Goal: Task Accomplishment & Management: Use online tool/utility

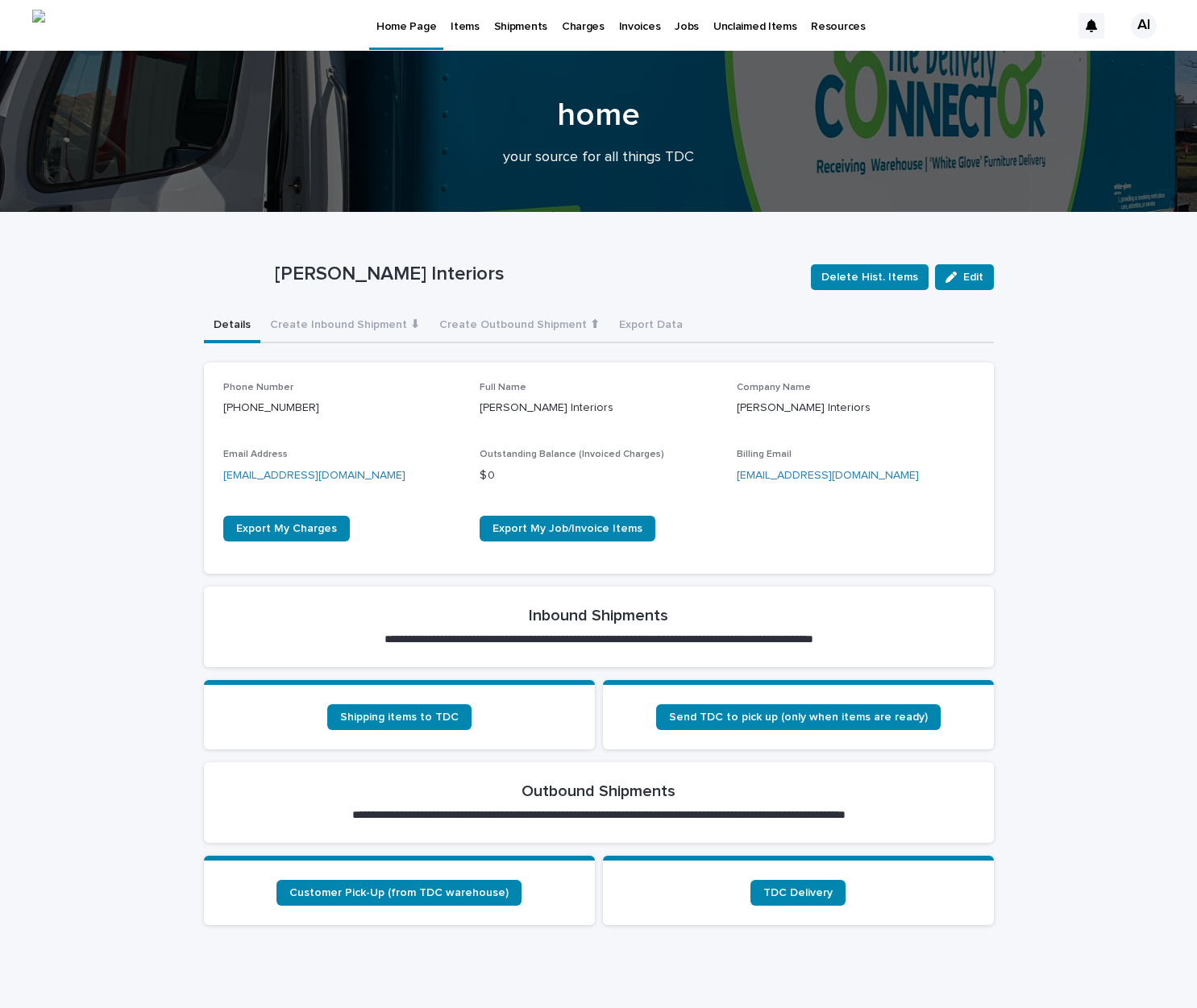
click at [674, 25] on p "Jobs" at bounding box center [686, 16] width 24 height 34
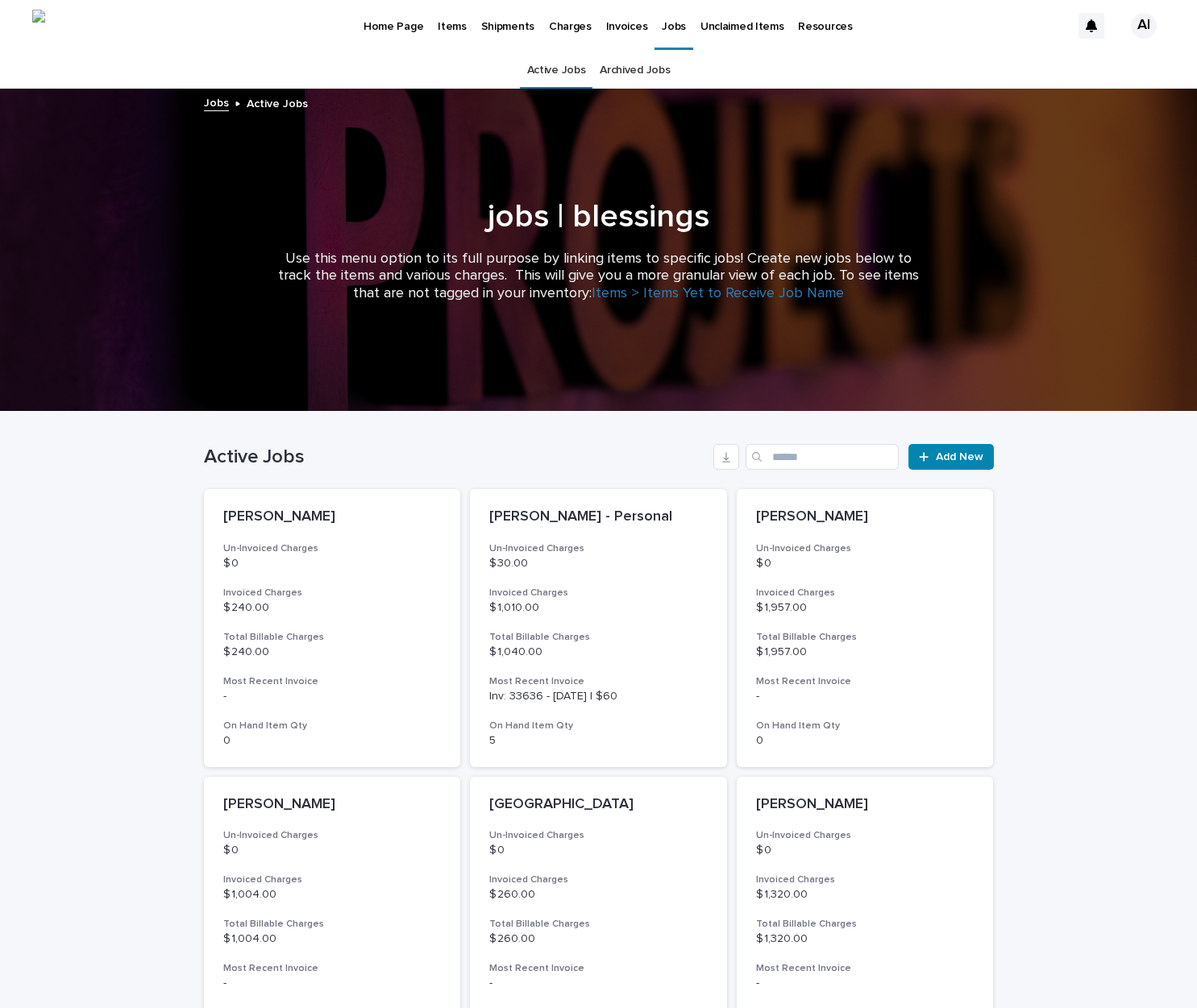
click at [791, 440] on div "Active Jobs Add New" at bounding box center [598, 451] width 790 height 77
click at [791, 452] on input "Search" at bounding box center [822, 457] width 153 height 26
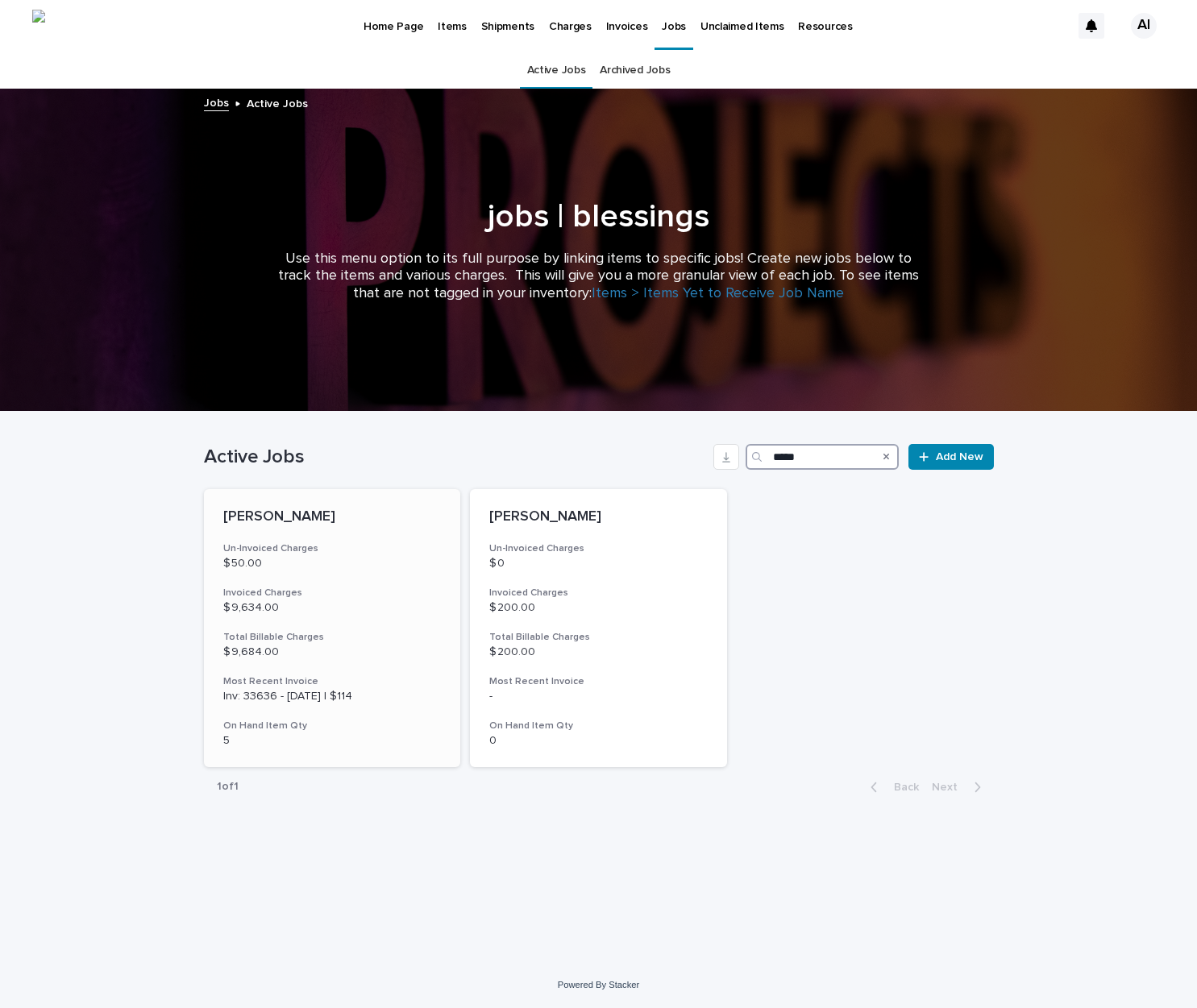
type input "*****"
click at [342, 626] on div "[PERSON_NAME] Un-Invoiced Charges $ 50.00 Invoiced Charges $ 9,634.00 Total Bil…" at bounding box center [332, 627] width 257 height 278
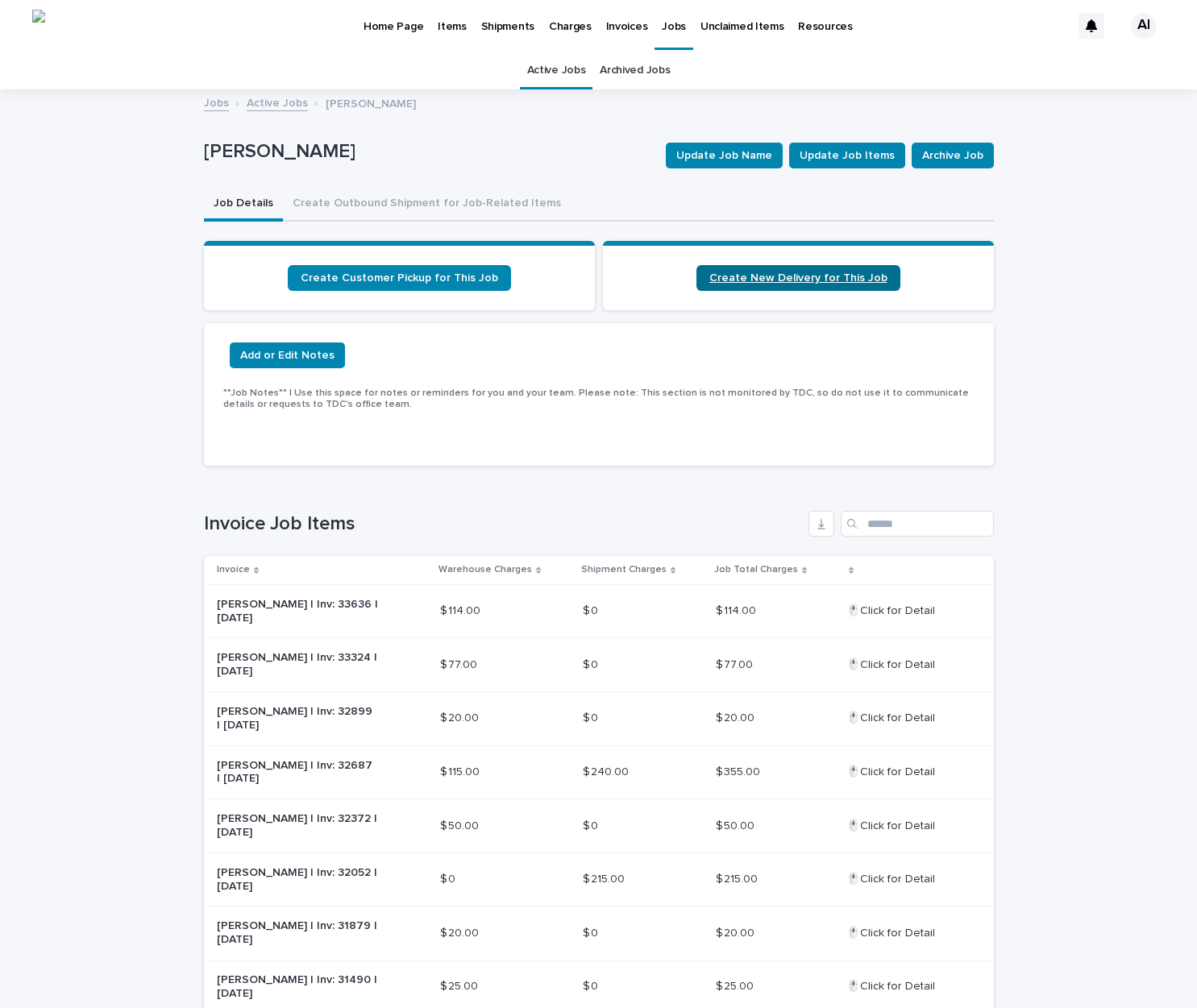
click at [791, 282] on span "Create New Delivery for This Job" at bounding box center [798, 278] width 178 height 12
